Goal: Task Accomplishment & Management: Manage account settings

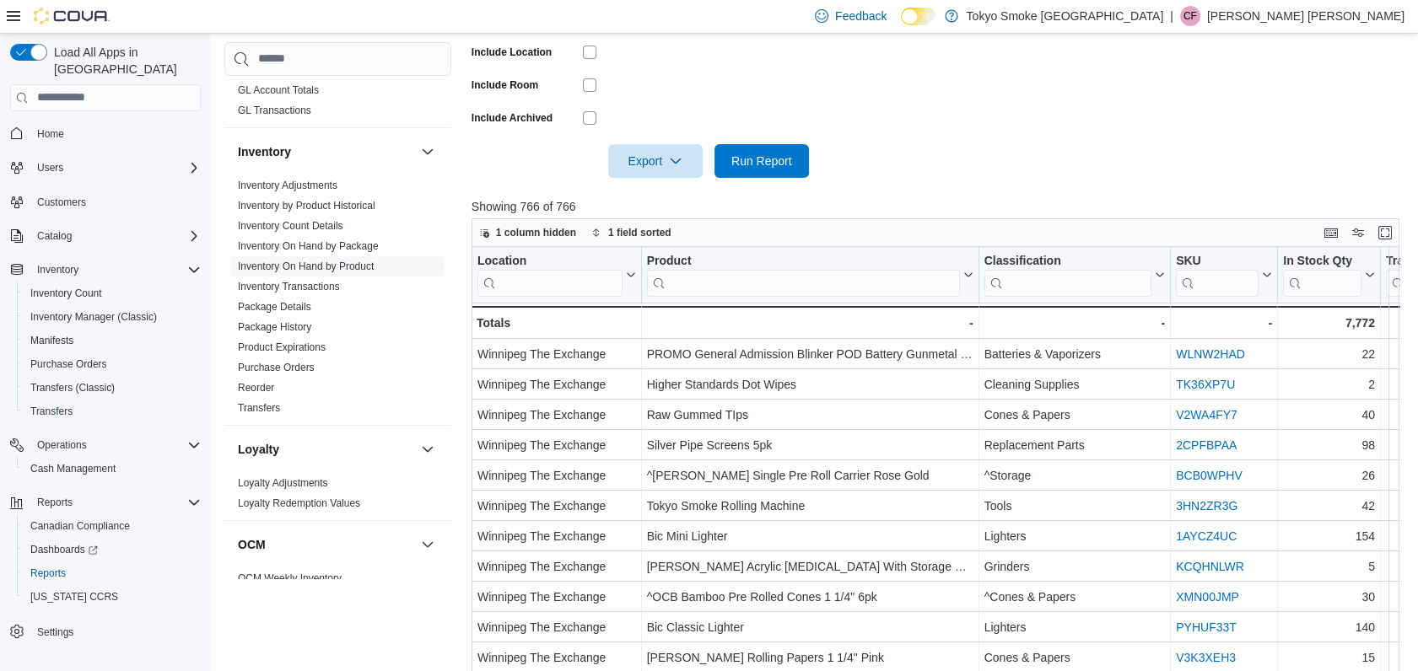
scroll to position [452, 0]
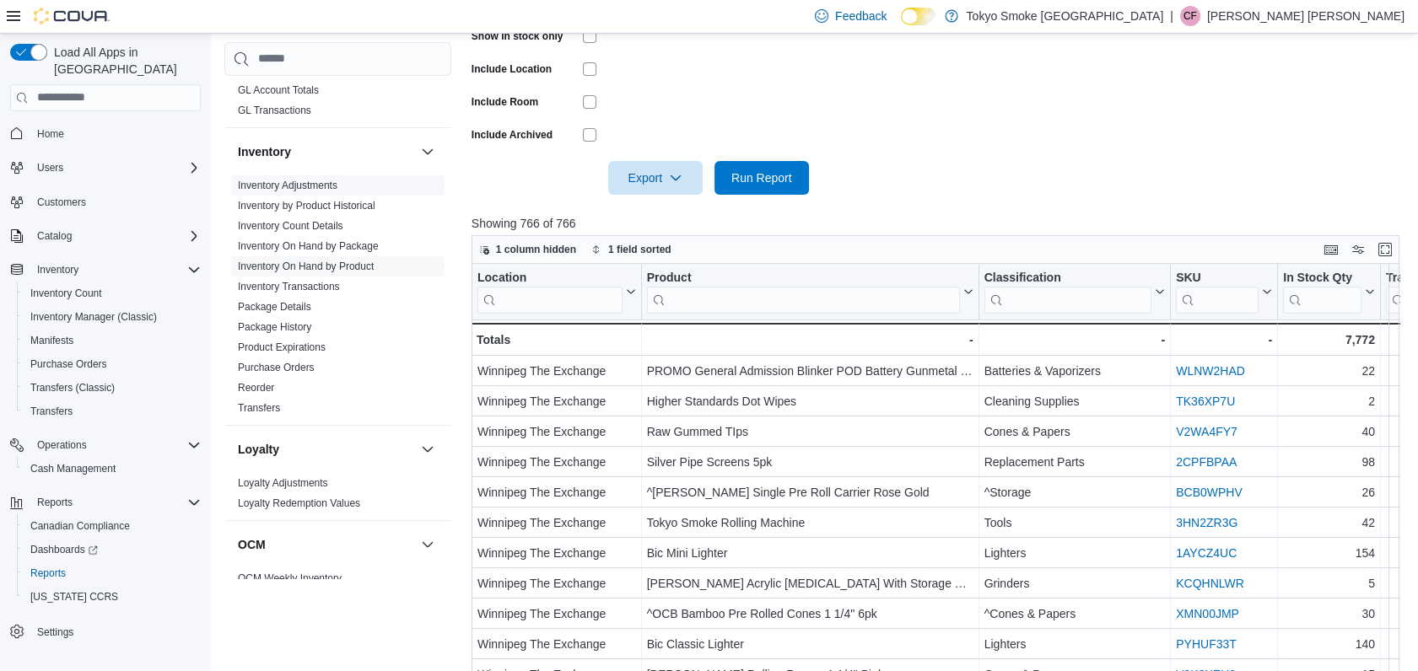
click at [326, 183] on link "Inventory Adjustments" at bounding box center [288, 186] width 100 height 12
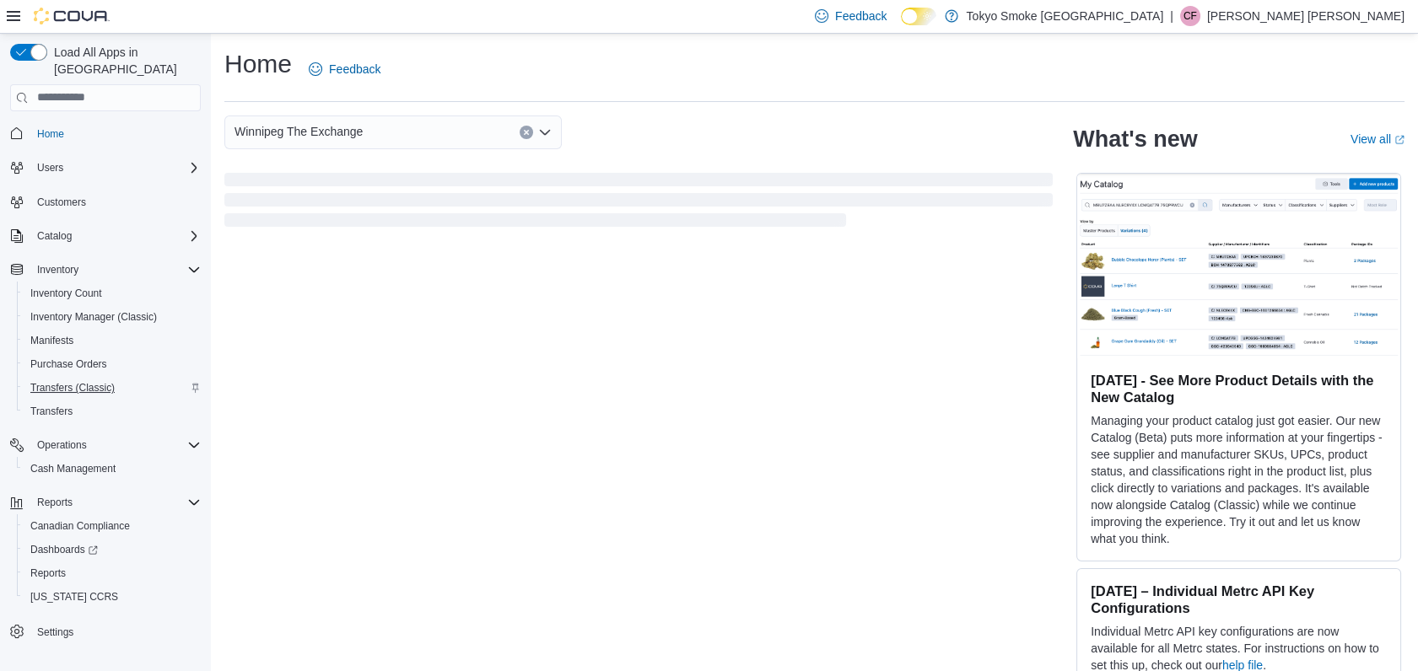
scroll to position [14, 0]
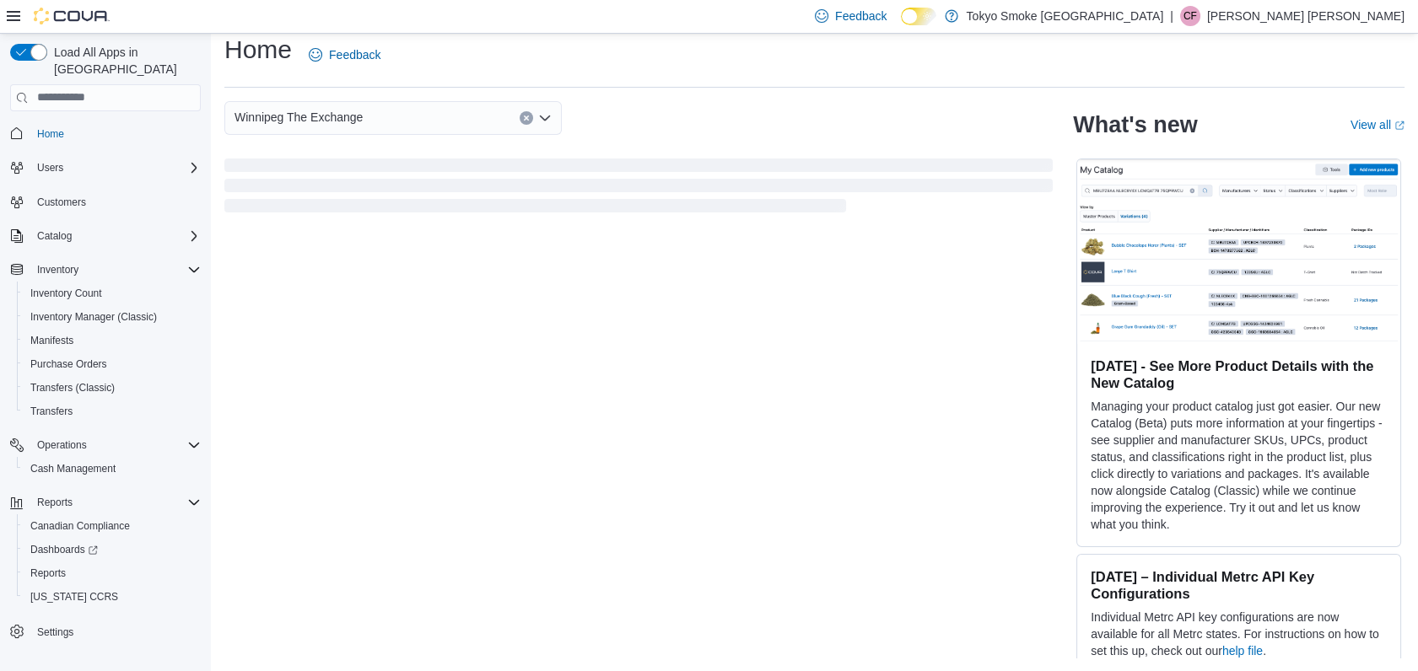
click at [1363, 14] on p "Connor Fayant" at bounding box center [1305, 16] width 197 height 20
click at [1312, 160] on span "Sign Out" at bounding box center [1296, 162] width 46 height 17
